Goal: Information Seeking & Learning: Check status

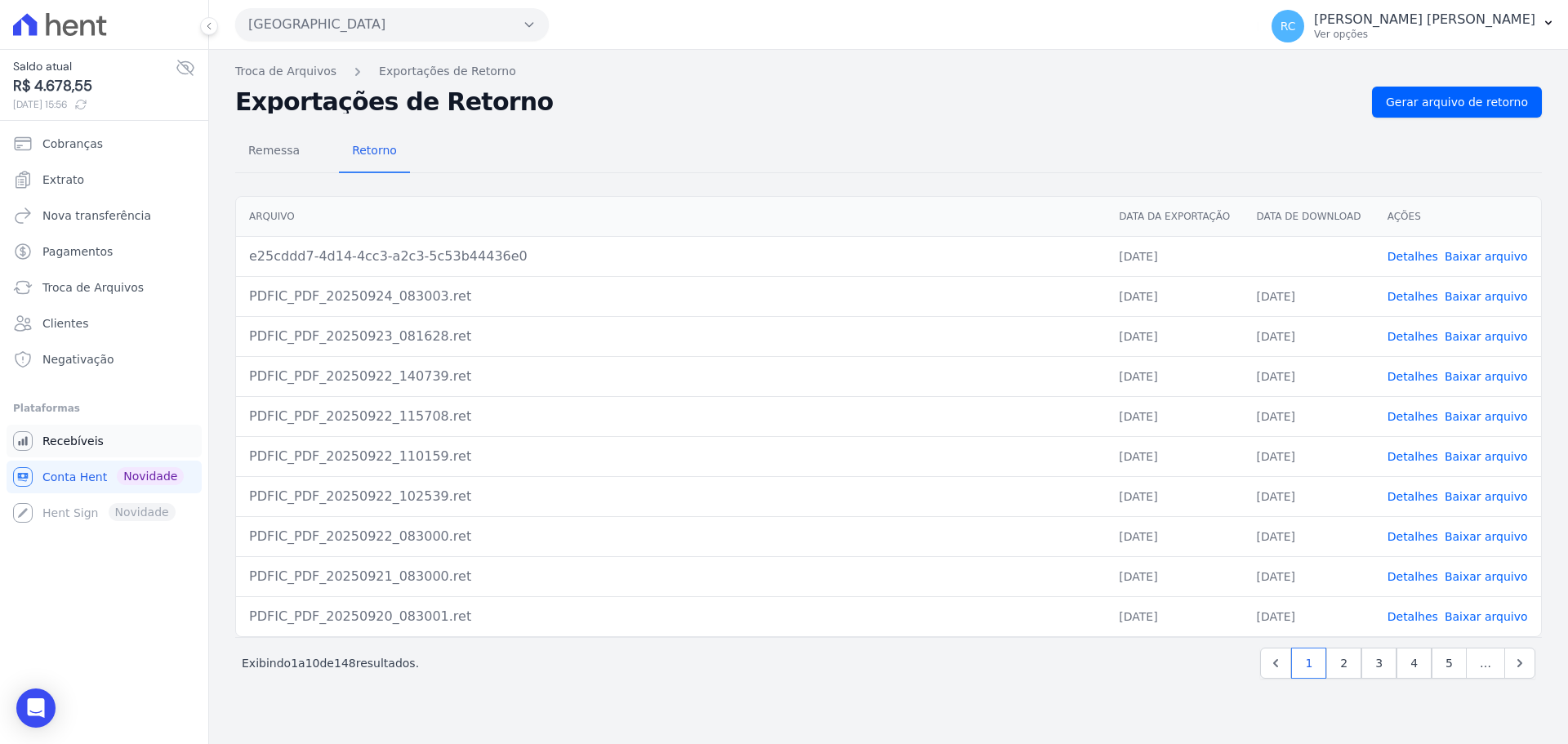
click at [97, 443] on link "Recebíveis" at bounding box center [104, 442] width 195 height 33
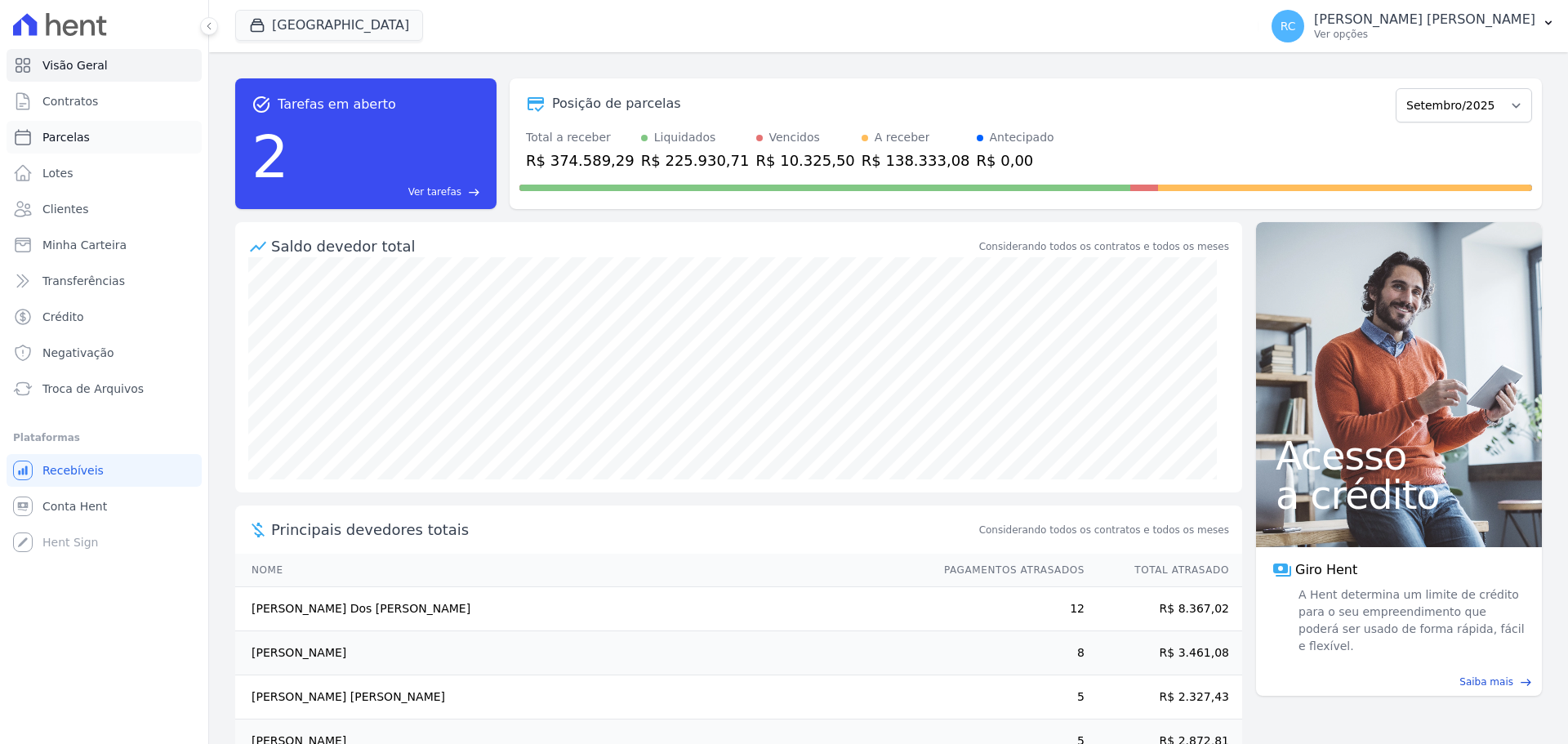
click at [126, 150] on link "Parcelas" at bounding box center [104, 137] width 195 height 33
select select
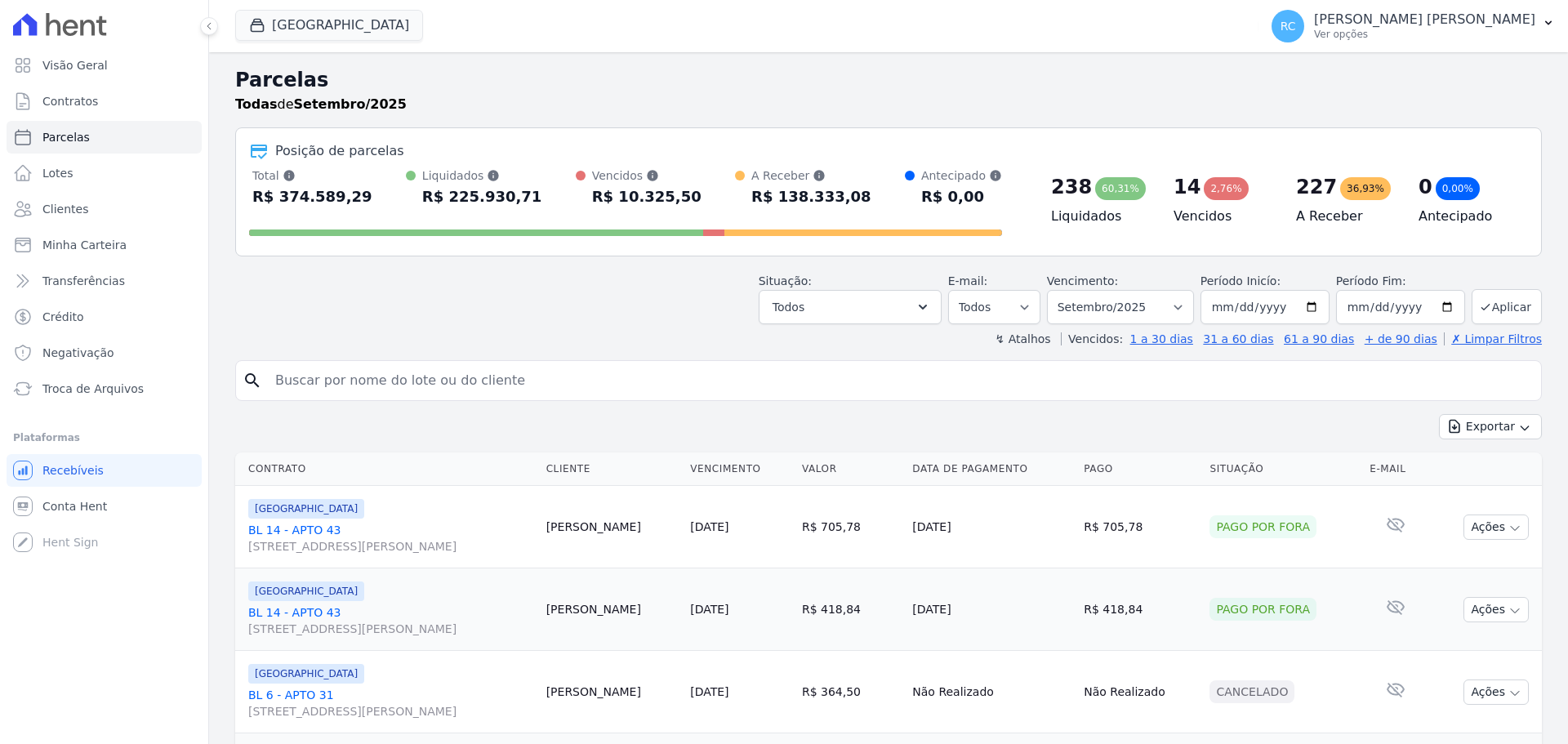
drag, startPoint x: 496, startPoint y: 372, endPoint x: 531, endPoint y: 324, distance: 59.4
click at [496, 371] on input "search" at bounding box center [899, 381] width 1269 height 33
paste input "[PERSON_NAME]"
type input "[PERSON_NAME]"
select select
